Goal: Information Seeking & Learning: Learn about a topic

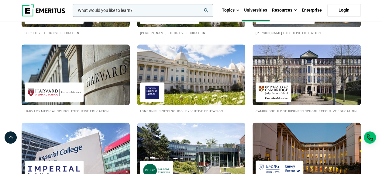
scroll to position [243, 0]
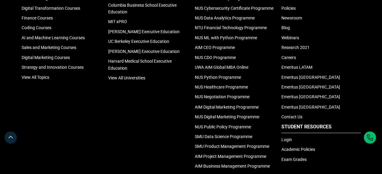
scroll to position [471, 0]
click at [131, 75] on link "View All Universities" at bounding box center [126, 77] width 37 height 5
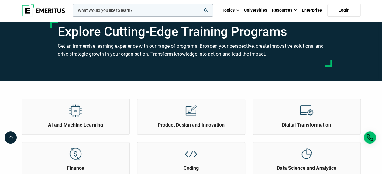
scroll to position [14, 0]
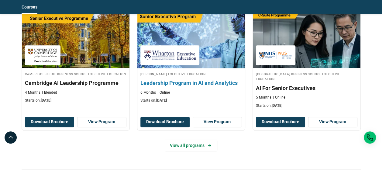
scroll to position [334, 0]
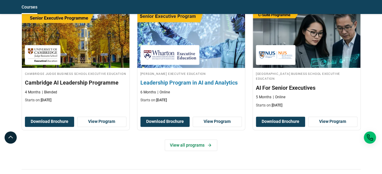
click at [175, 81] on h3 "Leadership Program in AI and Analytics" at bounding box center [192, 83] width 102 height 8
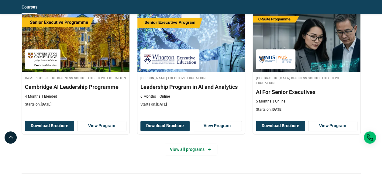
scroll to position [329, 0]
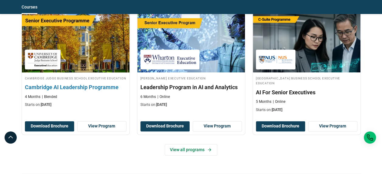
click at [47, 44] on img at bounding box center [75, 42] width 118 height 67
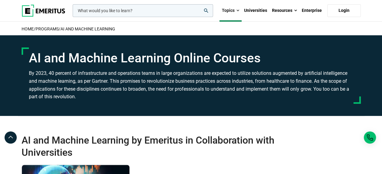
scroll to position [0, 0]
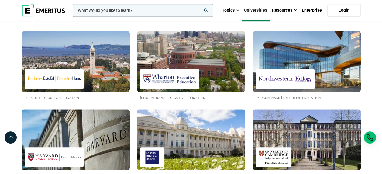
scroll to position [172, 0]
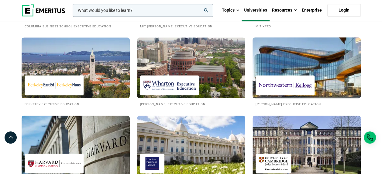
click at [327, 61] on img at bounding box center [306, 67] width 119 height 67
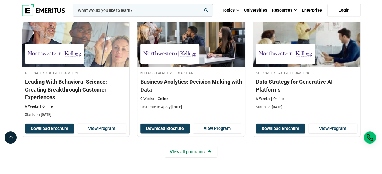
scroll to position [620, 0]
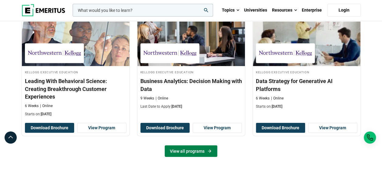
click at [196, 148] on link "View all programs" at bounding box center [191, 151] width 53 height 12
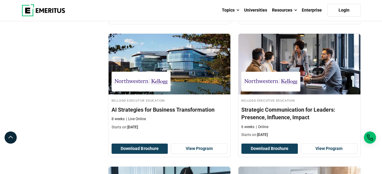
scroll to position [744, 0]
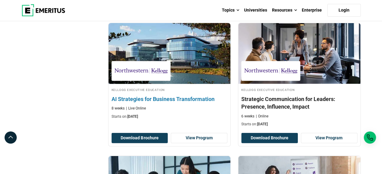
click at [159, 97] on h4 "AI Strategies for Business Transformation" at bounding box center [170, 99] width 116 height 8
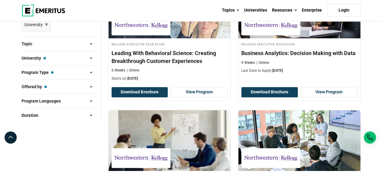
scroll to position [0, 0]
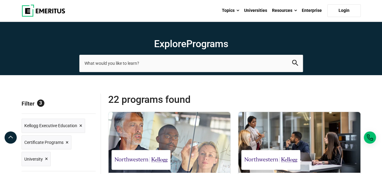
click at [47, 10] on img at bounding box center [44, 11] width 44 height 12
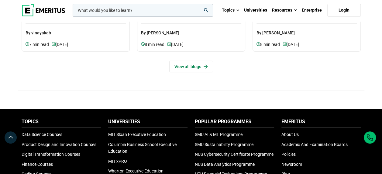
scroll to position [1889, 0]
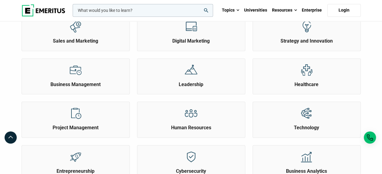
scroll to position [179, 0]
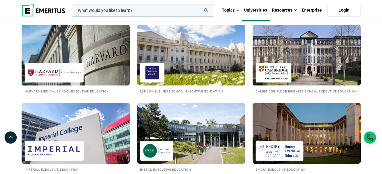
scroll to position [261, 0]
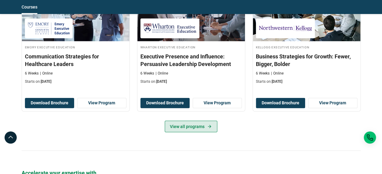
scroll to position [821, 0]
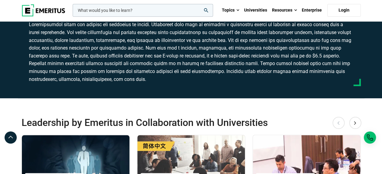
scroll to position [0, 0]
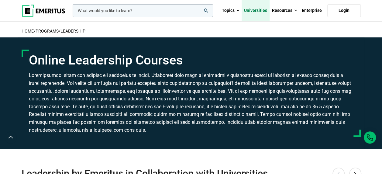
click at [255, 9] on link "Universities" at bounding box center [256, 10] width 28 height 21
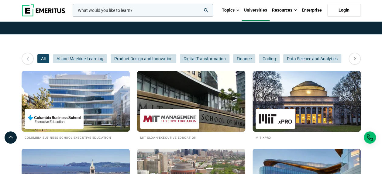
scroll to position [60, 0]
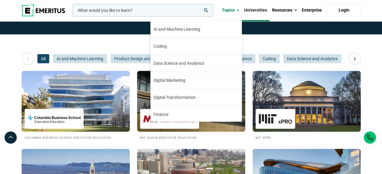
click at [257, 10] on link "Universities" at bounding box center [256, 10] width 28 height 21
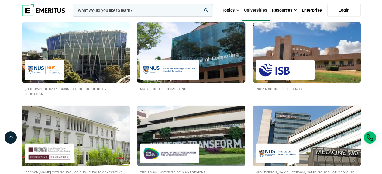
scroll to position [578, 0]
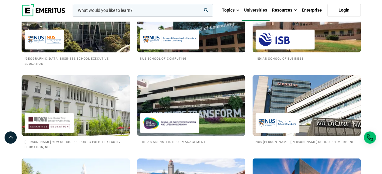
click at [319, 106] on img at bounding box center [306, 105] width 119 height 67
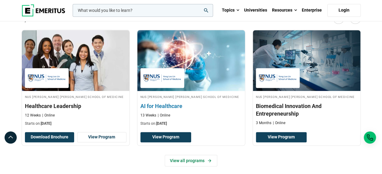
scroll to position [206, 0]
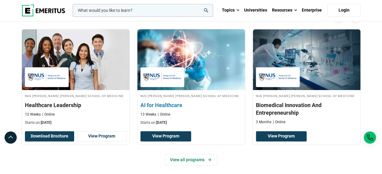
click at [167, 101] on h3 "AI for Healthcare" at bounding box center [192, 105] width 102 height 8
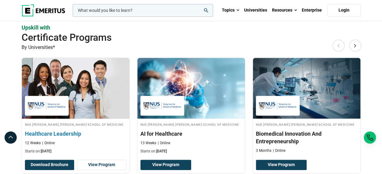
scroll to position [177, 0]
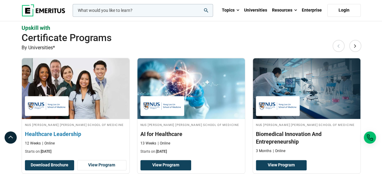
click at [52, 130] on h3 "Healthcare Leadership" at bounding box center [76, 134] width 102 height 8
